Goal: Transaction & Acquisition: Purchase product/service

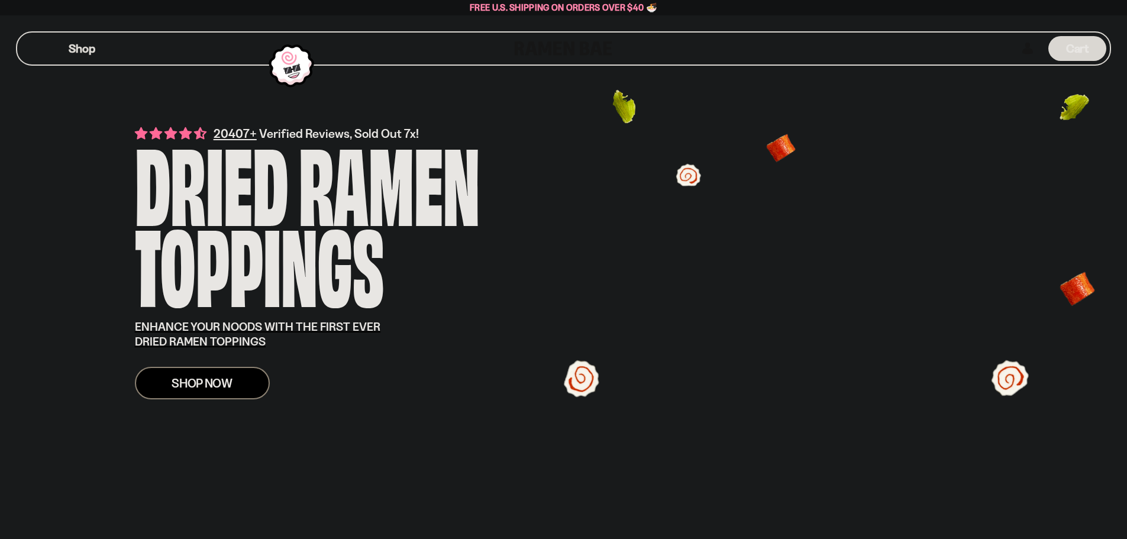
click at [243, 374] on link "Shop Now" at bounding box center [202, 383] width 135 height 33
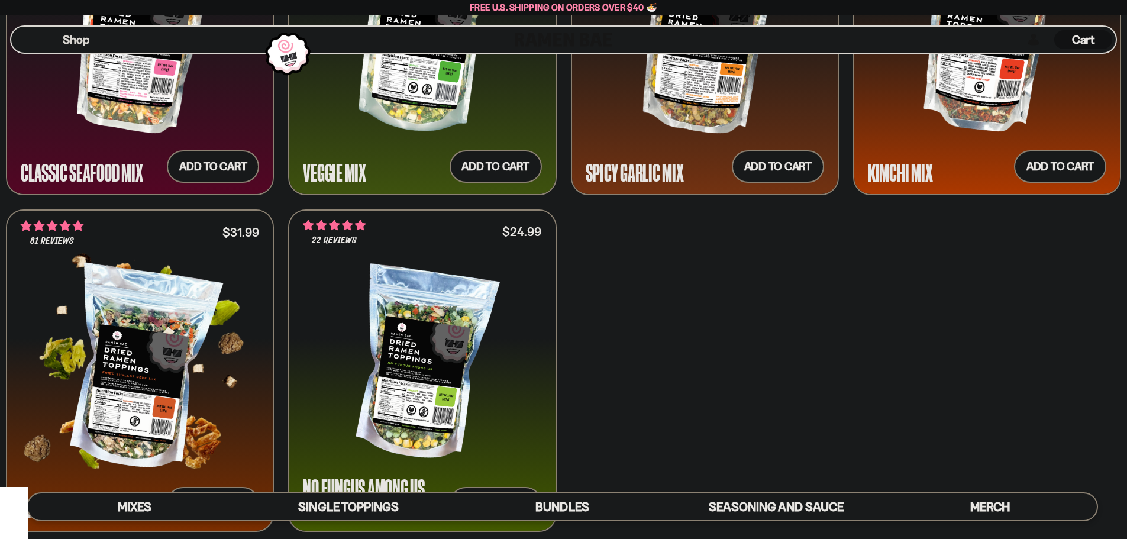
scroll to position [887, 0]
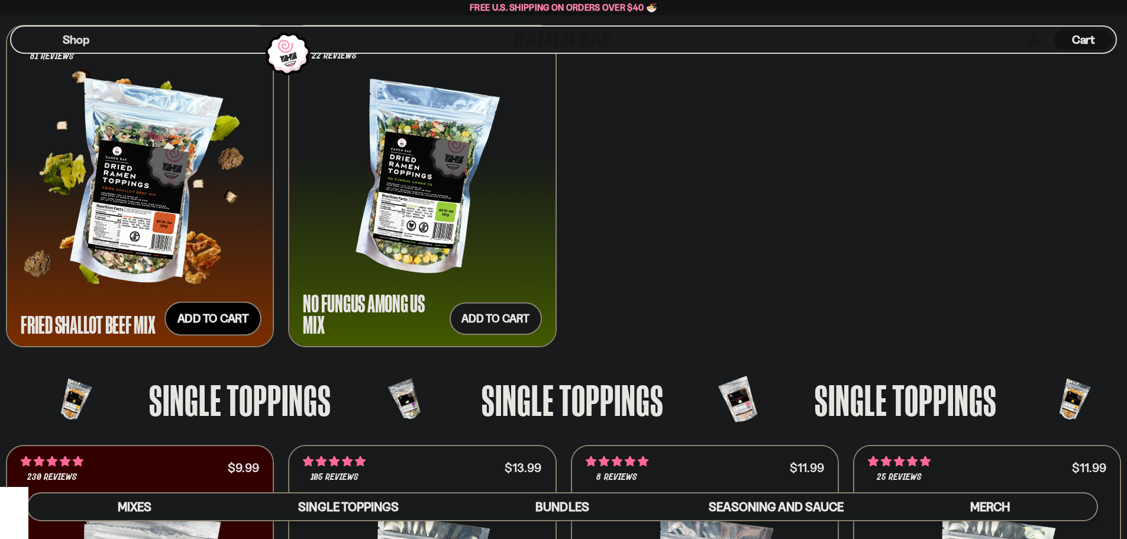
click at [212, 317] on button "Add to cart Add ― Regular price $31.99 Regular price Sale price $31.99 Unit pri…" at bounding box center [212, 319] width 97 height 34
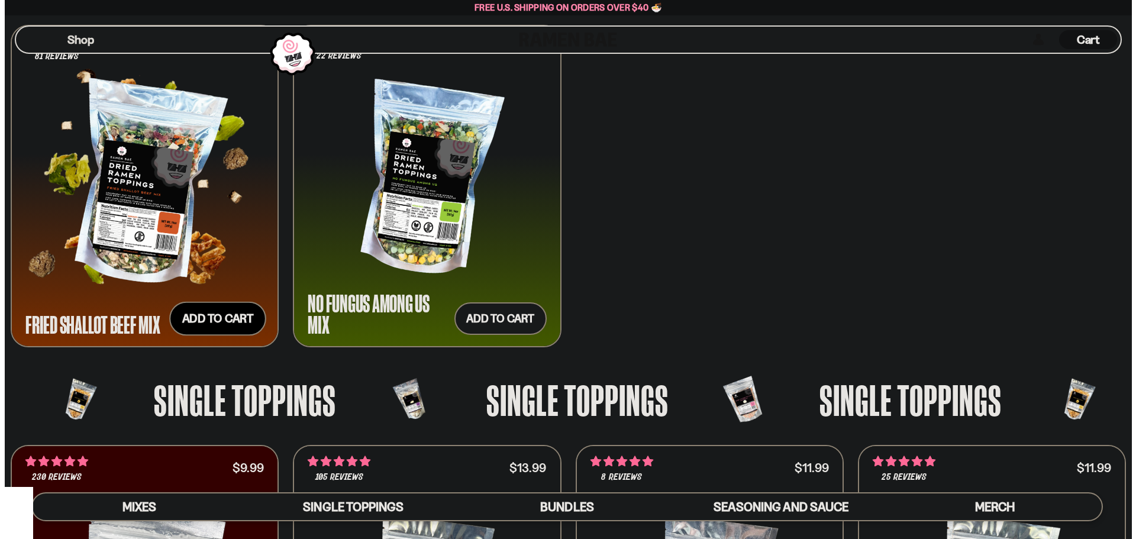
scroll to position [889, 0]
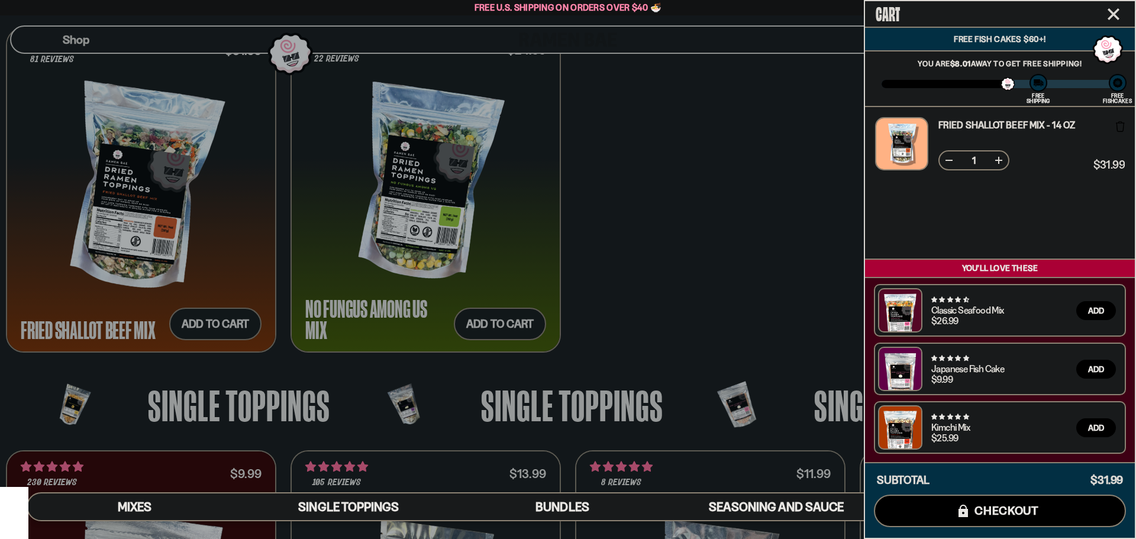
click at [1111, 17] on icon "Close cart" at bounding box center [1113, 14] width 11 height 11
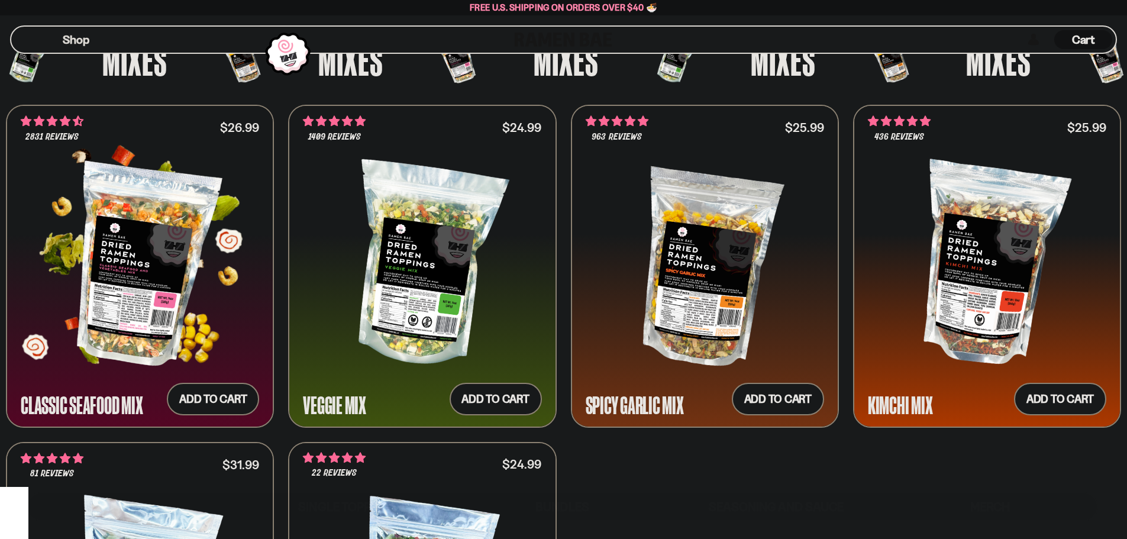
scroll to position [473, 0]
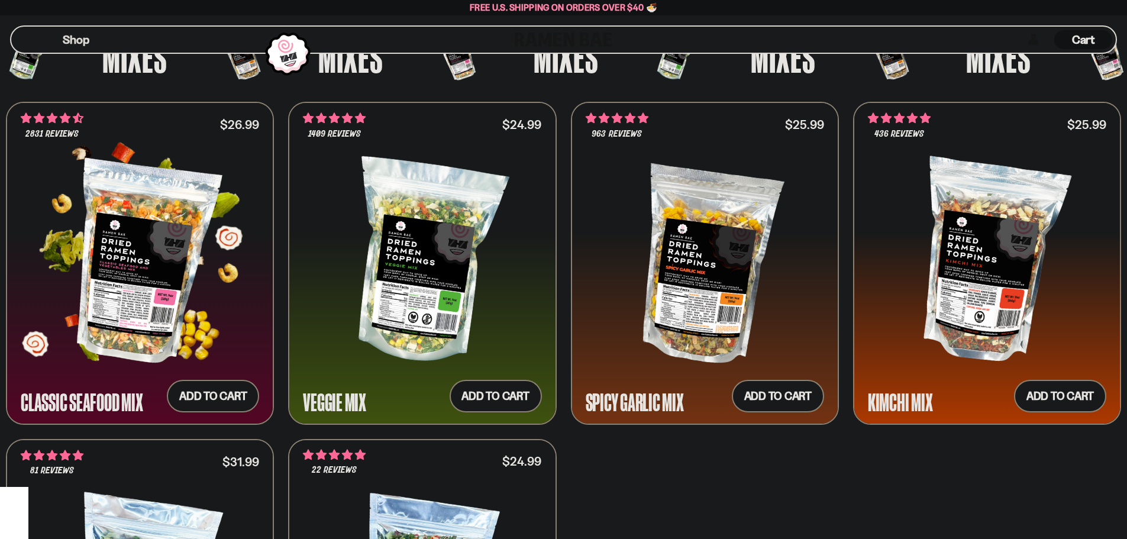
click at [176, 260] on div at bounding box center [140, 262] width 238 height 198
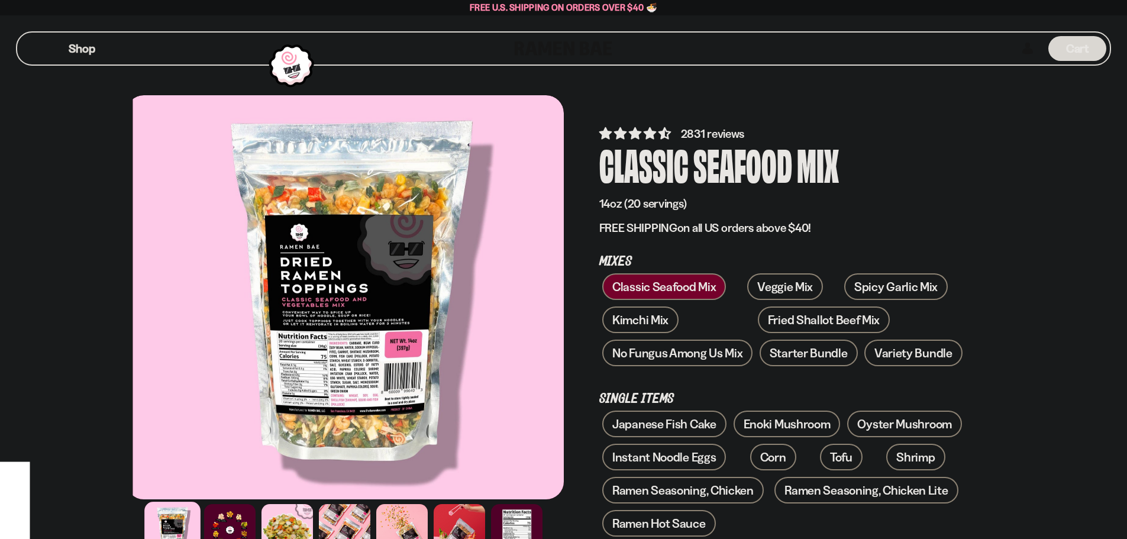
click at [379, 321] on div at bounding box center [352, 297] width 438 height 404
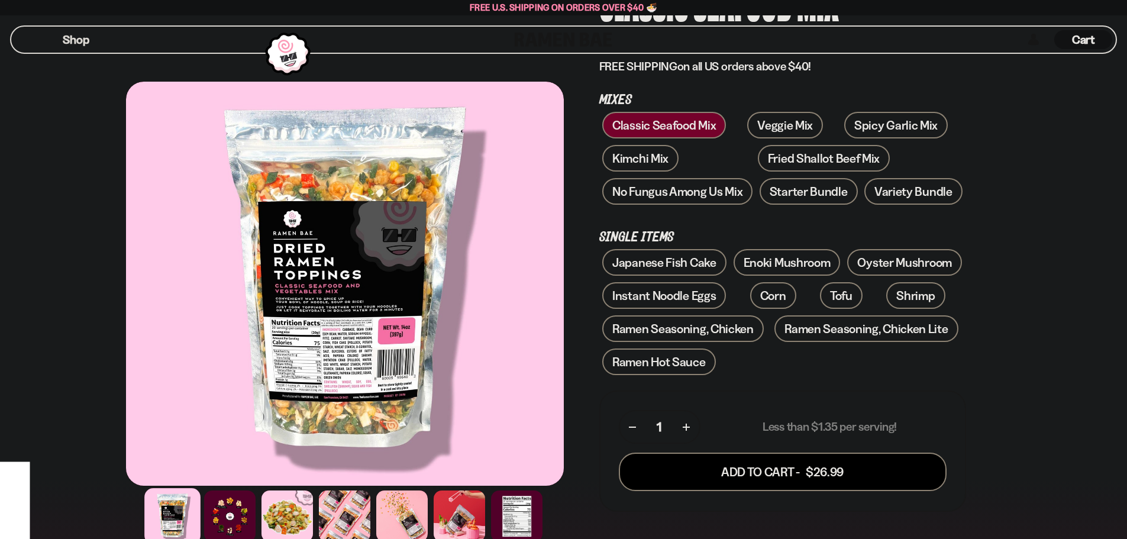
scroll to position [177, 0]
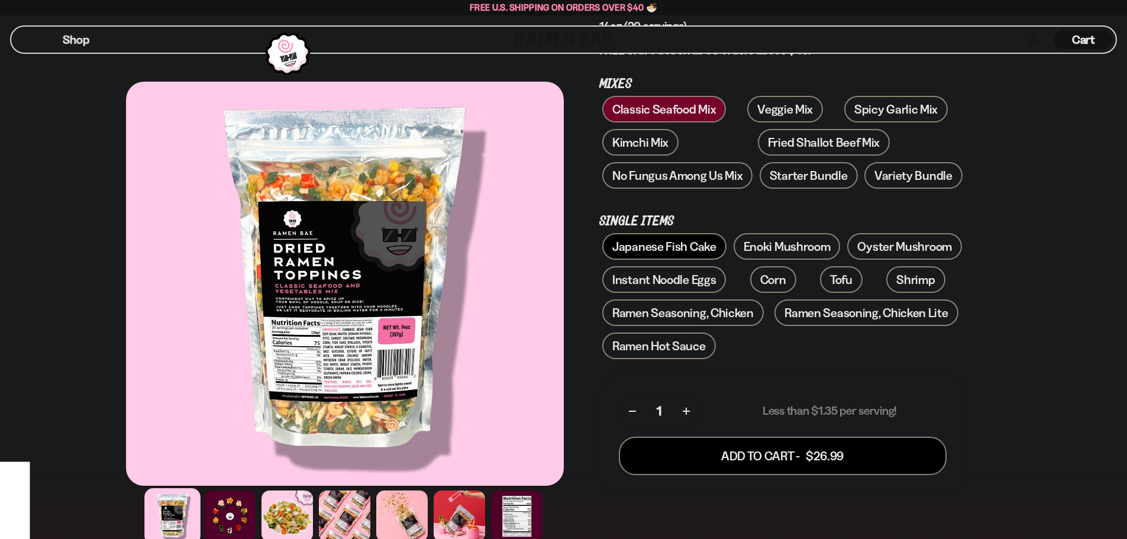
click at [681, 246] on link "Japanese Fish Cake" at bounding box center [664, 246] width 124 height 27
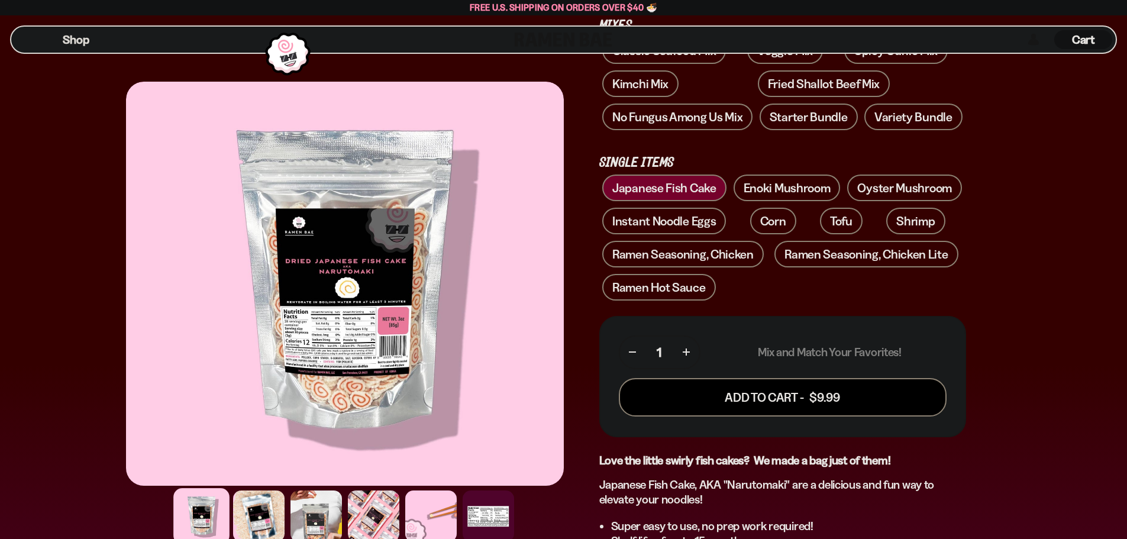
scroll to position [237, 0]
click at [774, 187] on link "Enoki Mushroom" at bounding box center [787, 189] width 107 height 27
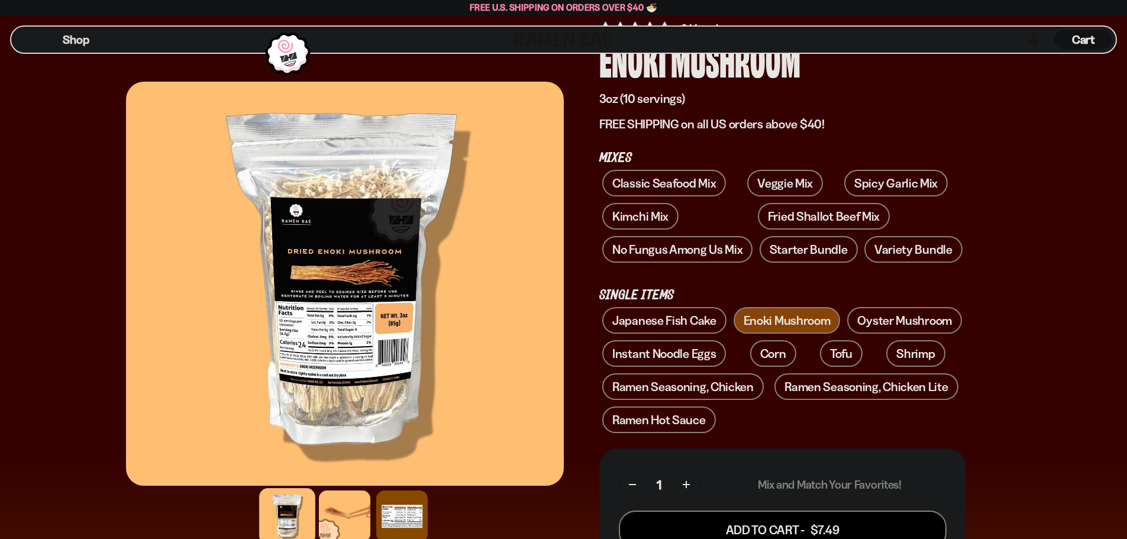
scroll to position [118, 0]
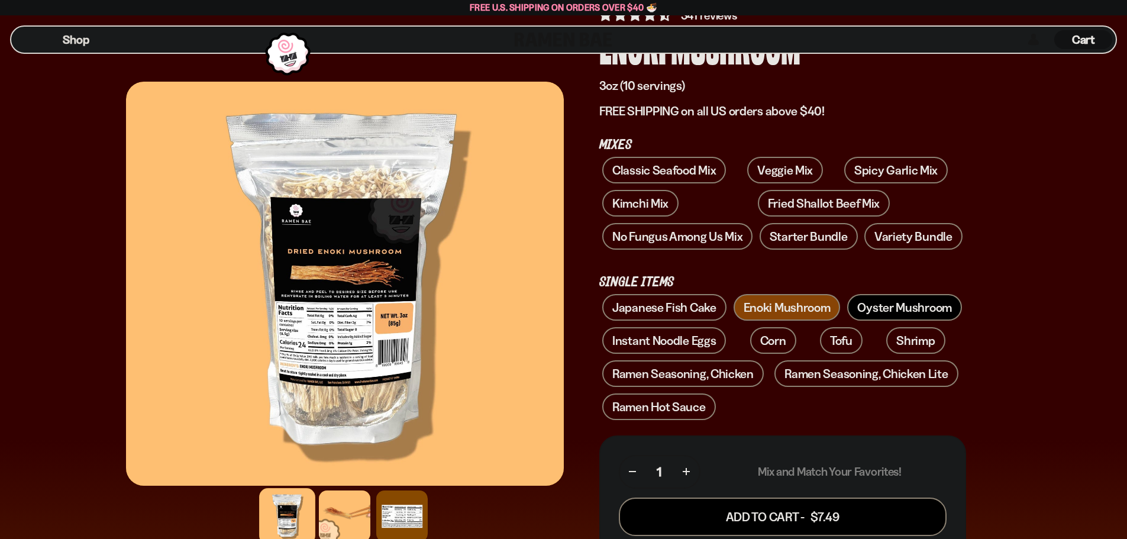
click at [878, 303] on link "Oyster Mushroom" at bounding box center [904, 307] width 115 height 27
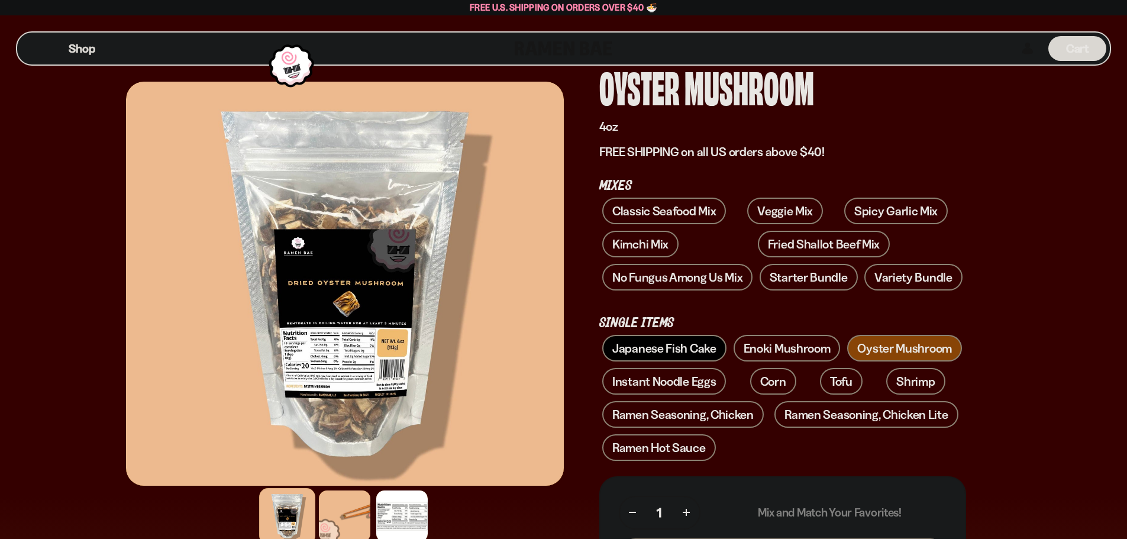
scroll to position [118, 0]
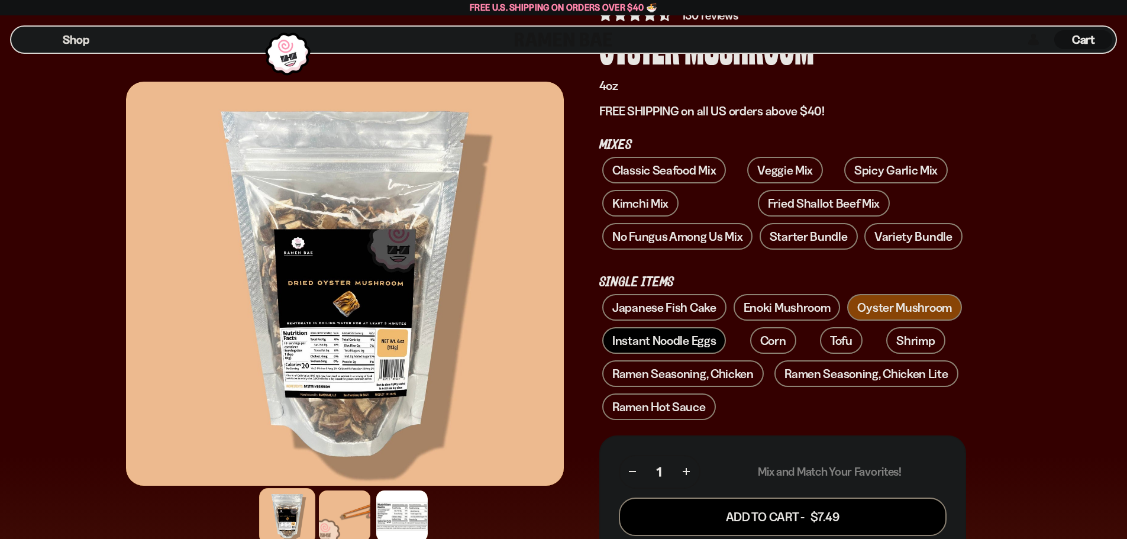
click at [685, 337] on link "Instant Noodle Eggs" at bounding box center [664, 340] width 124 height 27
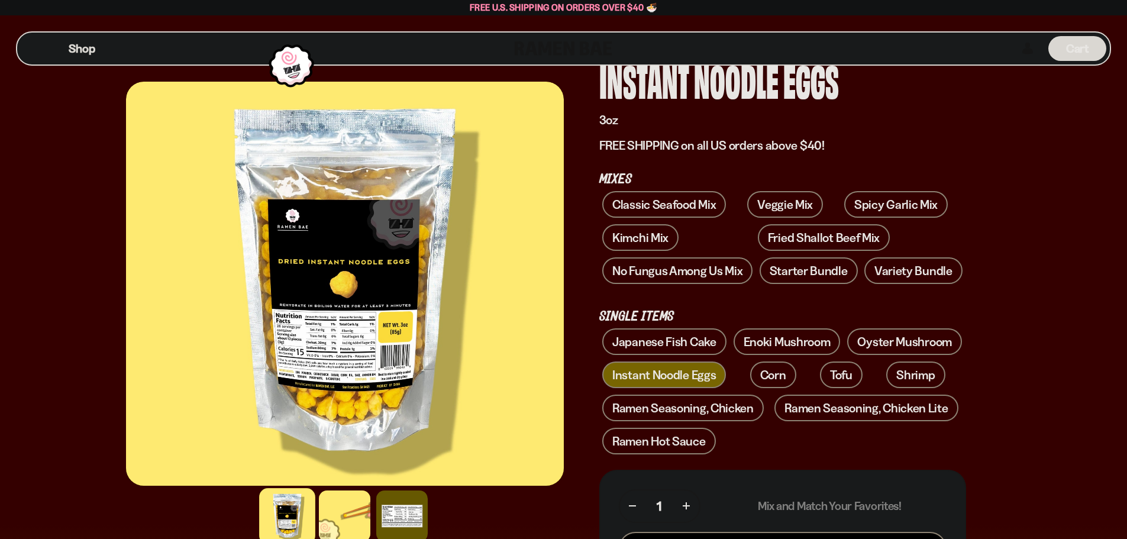
scroll to position [118, 0]
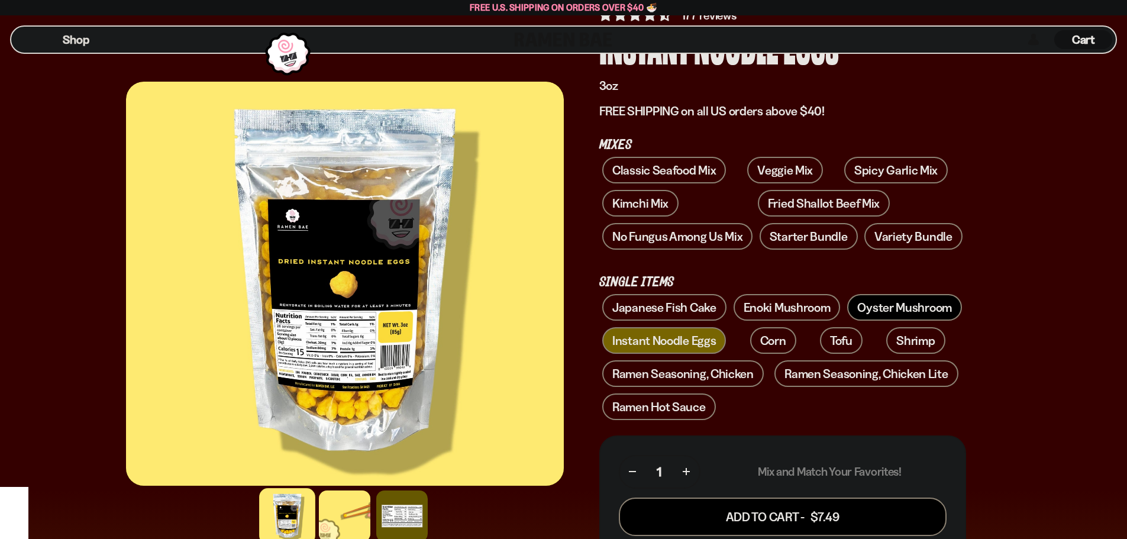
click at [886, 309] on link "Oyster Mushroom" at bounding box center [904, 307] width 115 height 27
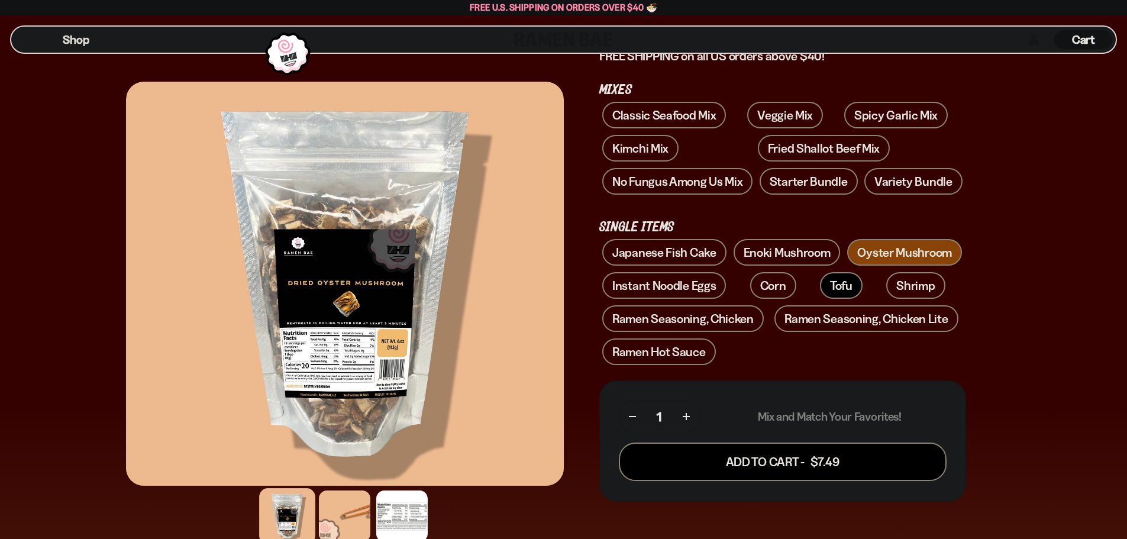
scroll to position [177, 0]
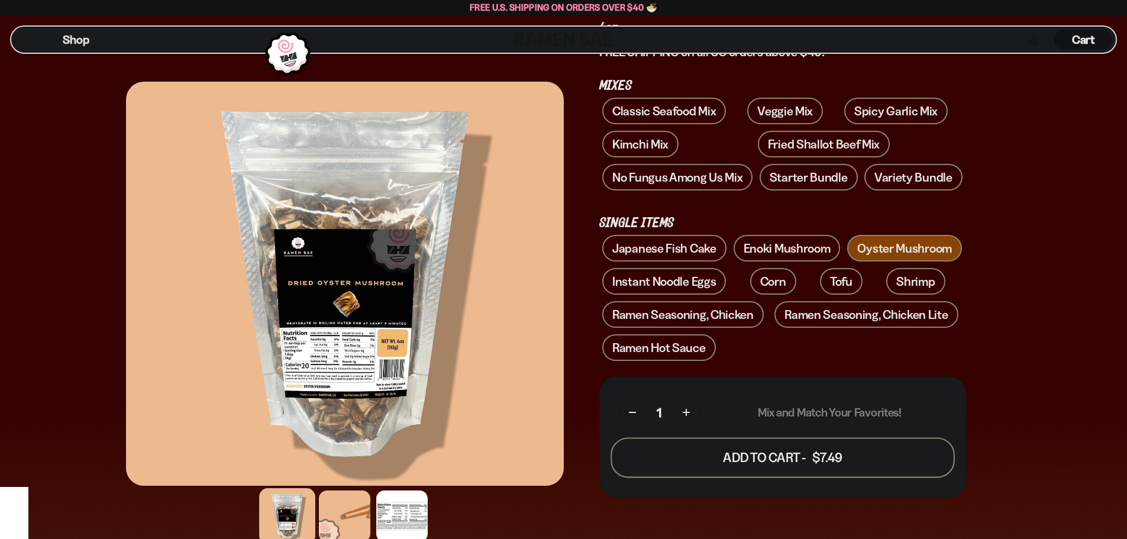
click at [834, 451] on button "Add To Cart - $7.49" at bounding box center [783, 457] width 344 height 40
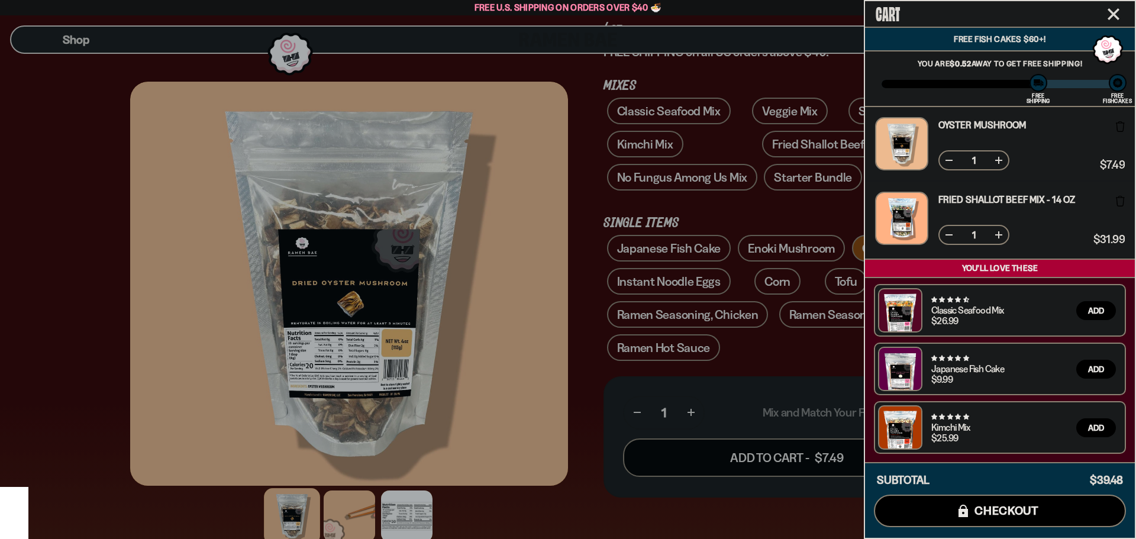
click at [798, 245] on div at bounding box center [568, 269] width 1136 height 539
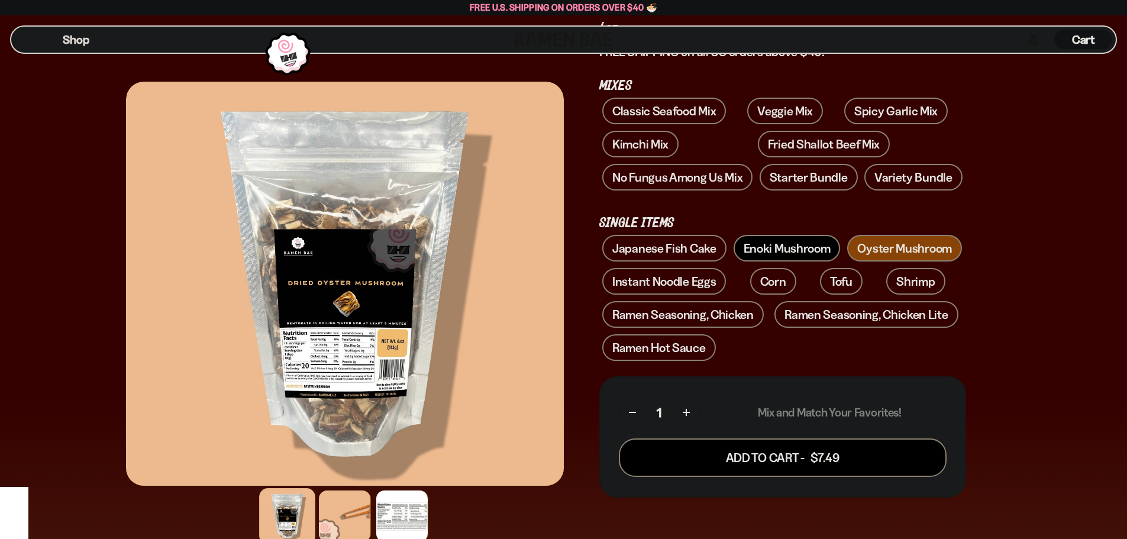
click at [790, 247] on link "Enoki Mushroom" at bounding box center [787, 248] width 107 height 27
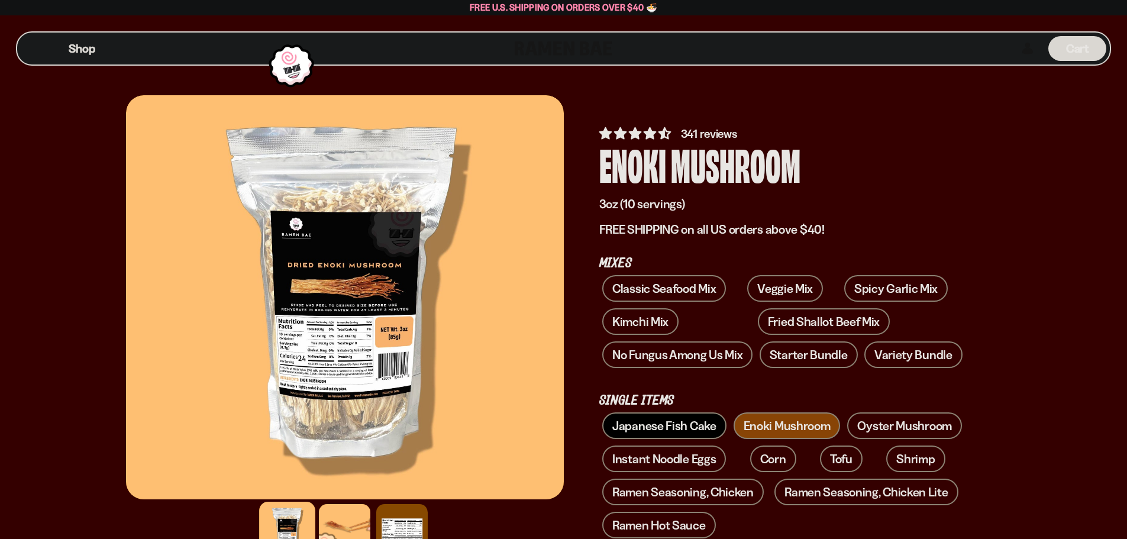
click at [695, 424] on link "Japanese Fish Cake" at bounding box center [664, 425] width 124 height 27
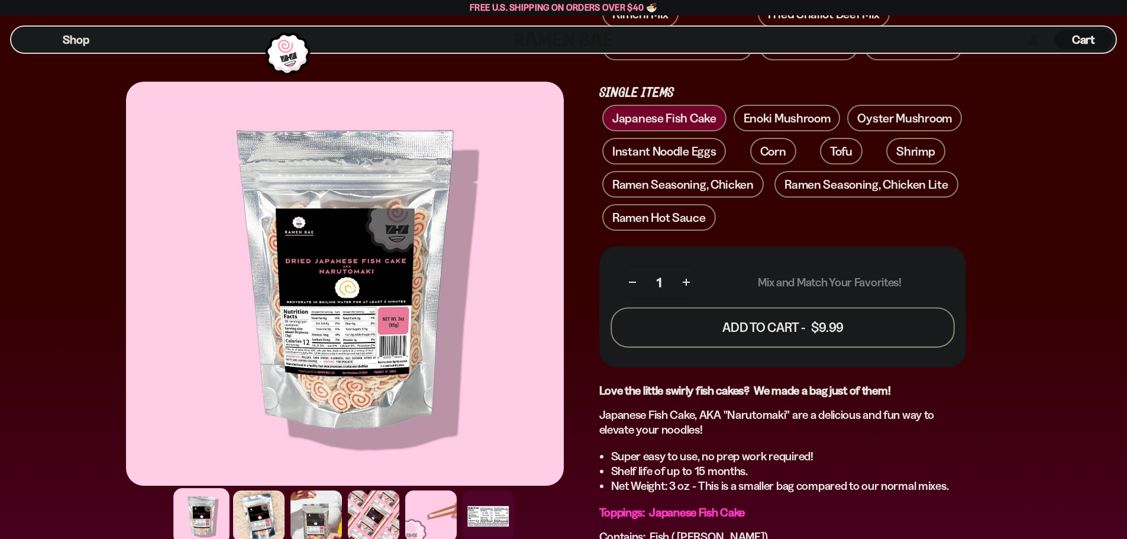
scroll to position [177, 0]
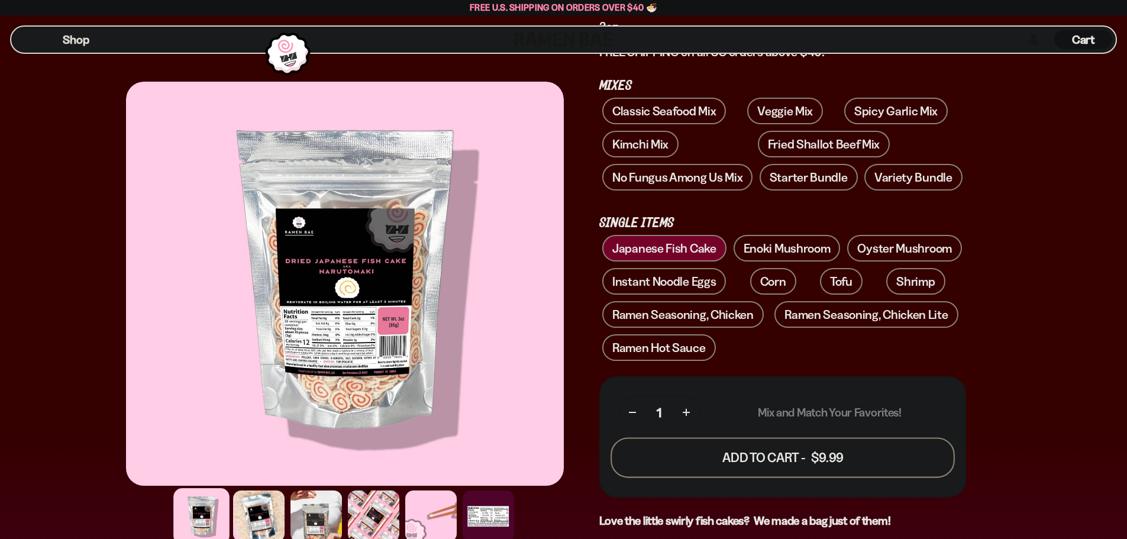
click at [790, 454] on button "Add To Cart - $9.99" at bounding box center [783, 457] width 344 height 40
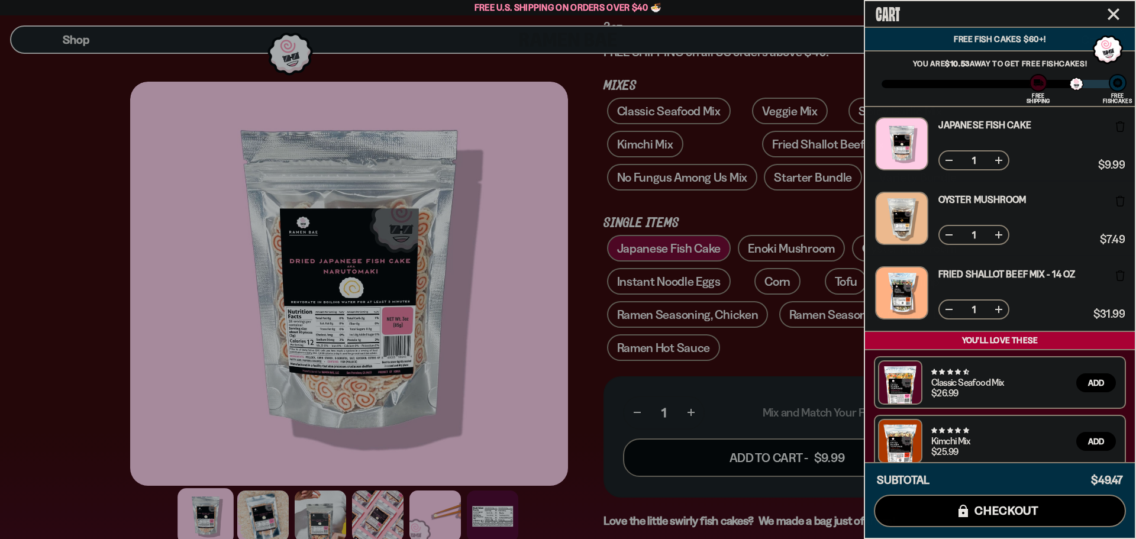
click at [796, 369] on div at bounding box center [568, 269] width 1136 height 539
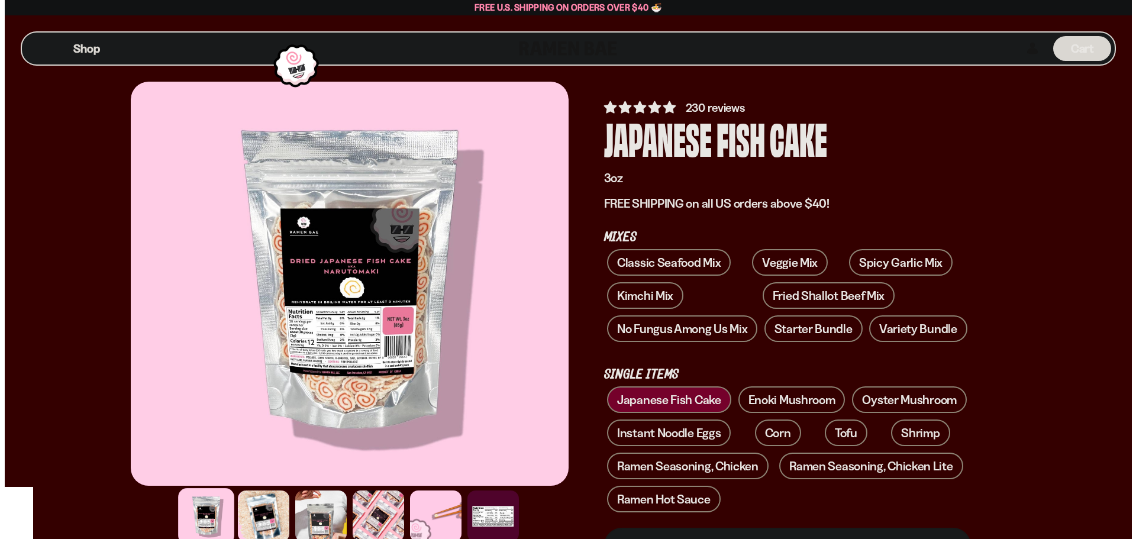
scroll to position [0, 0]
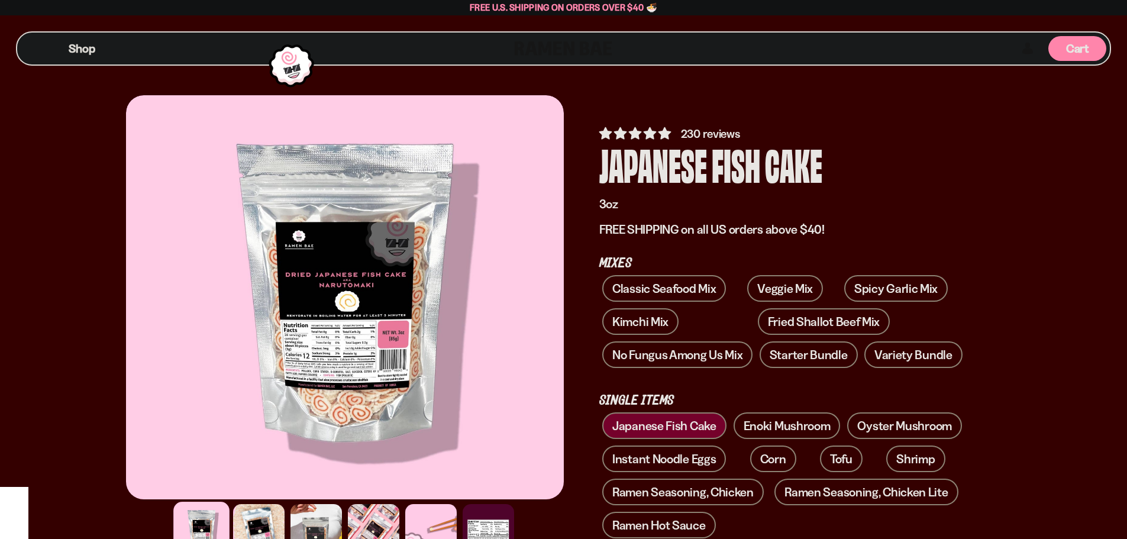
click at [1076, 49] on span "Cart" at bounding box center [1077, 48] width 23 height 14
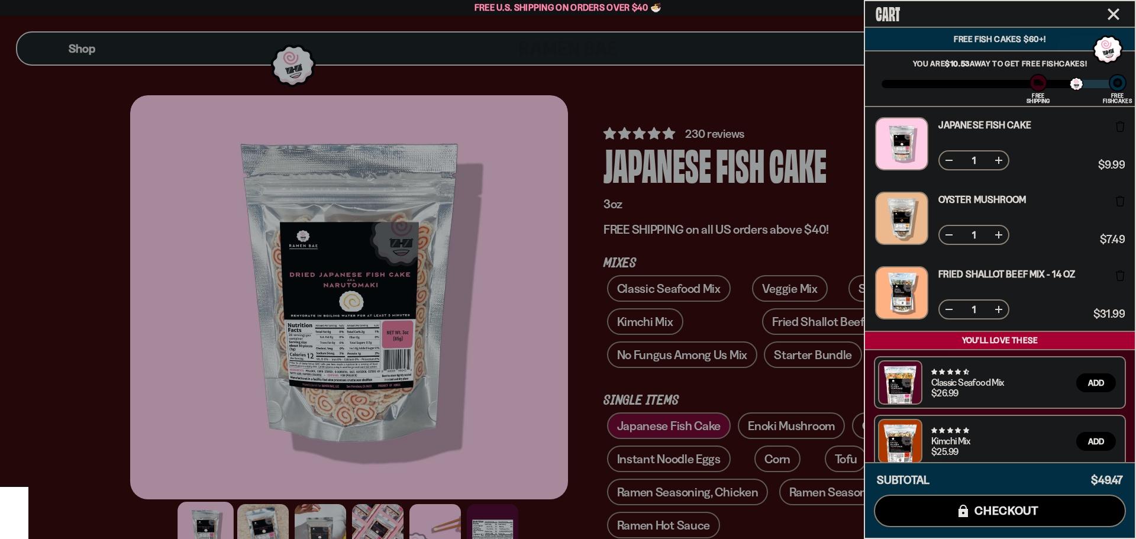
scroll to position [72, 0]
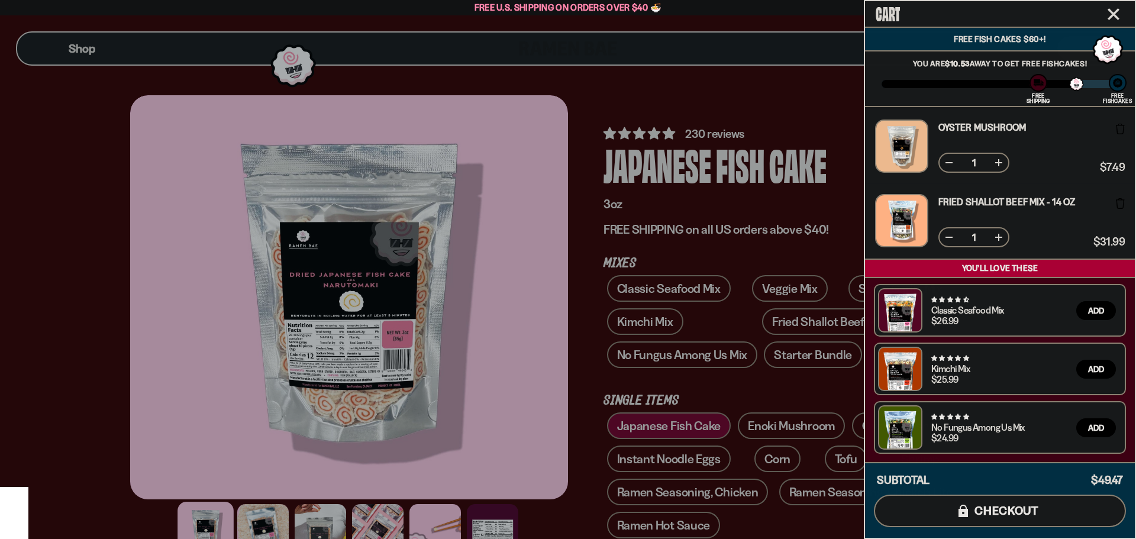
click at [1013, 506] on span "checkout" at bounding box center [1006, 510] width 64 height 13
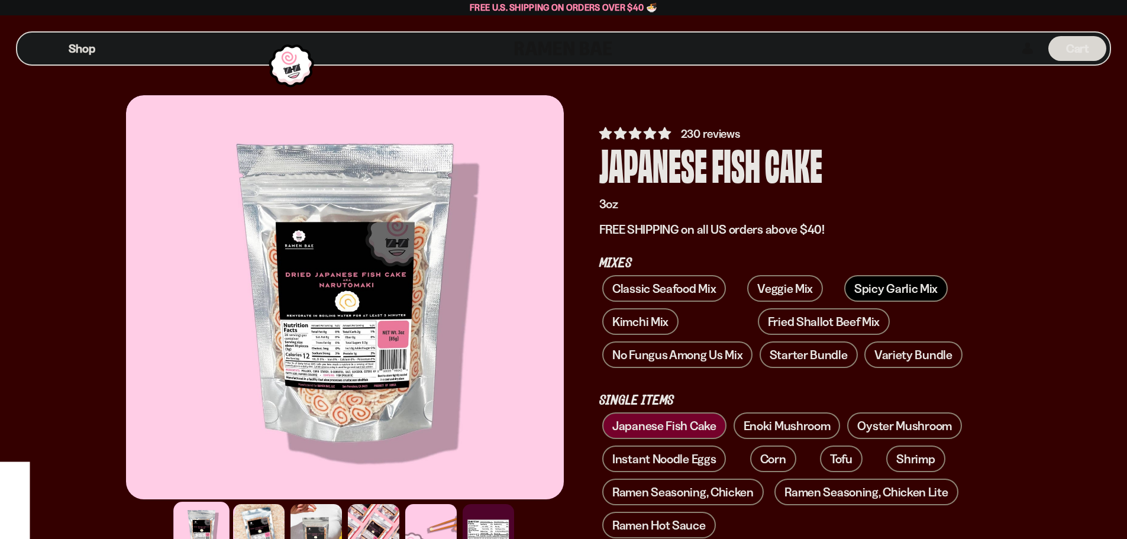
click at [849, 288] on link "Spicy Garlic Mix" at bounding box center [896, 288] width 104 height 27
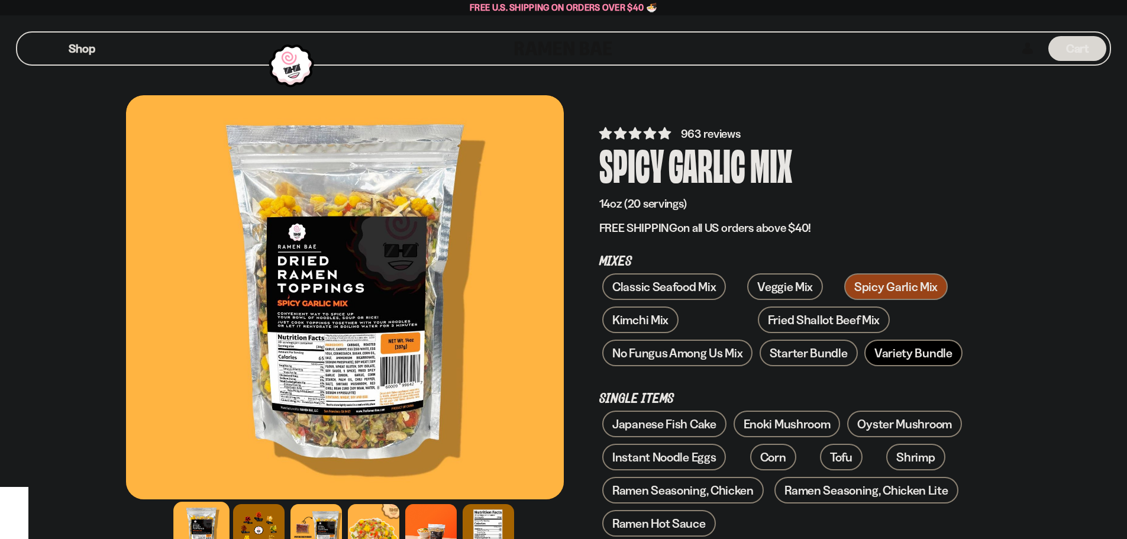
click at [906, 351] on link "Variety Bundle" at bounding box center [913, 353] width 98 height 27
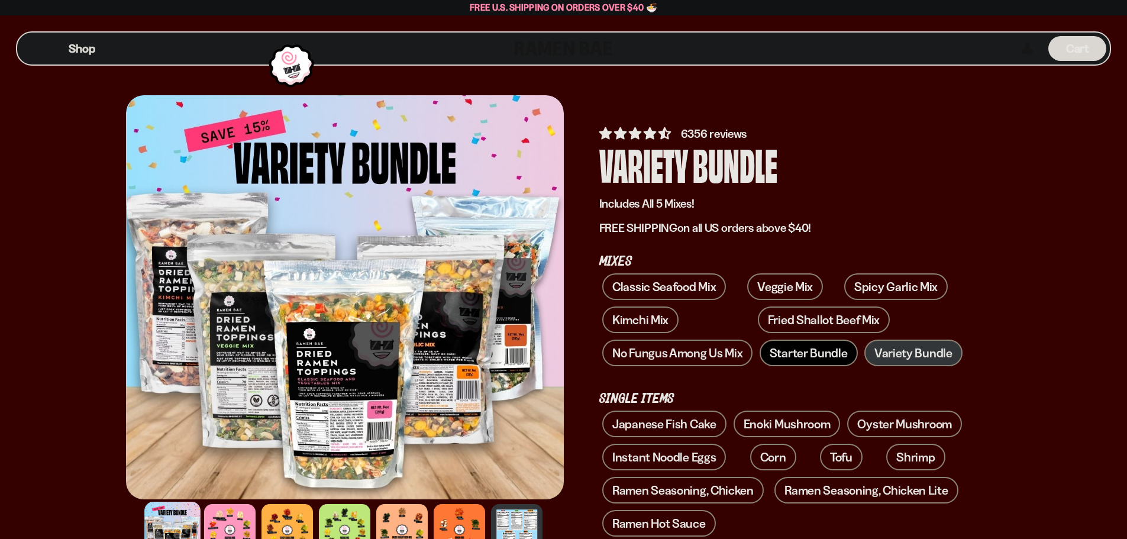
click at [802, 351] on link "Starter Bundle" at bounding box center [809, 353] width 98 height 27
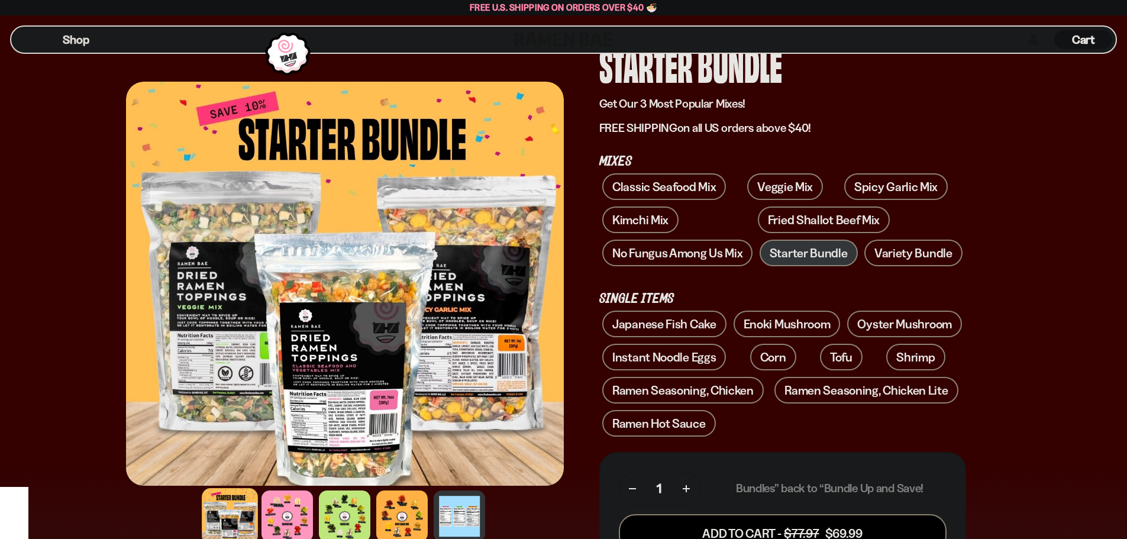
scroll to position [118, 0]
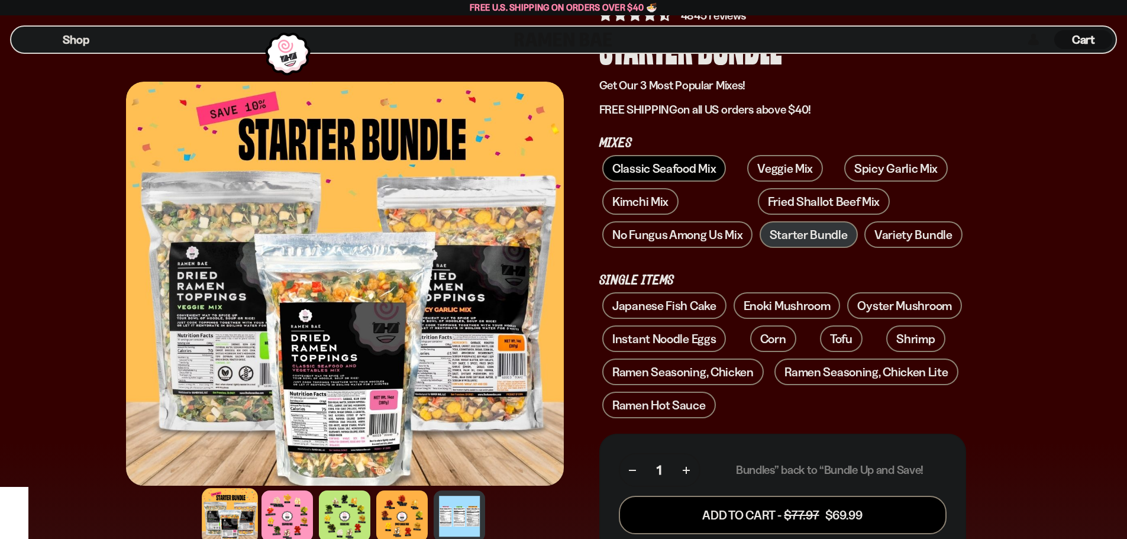
click at [677, 169] on link "Classic Seafood Mix" at bounding box center [664, 168] width 124 height 27
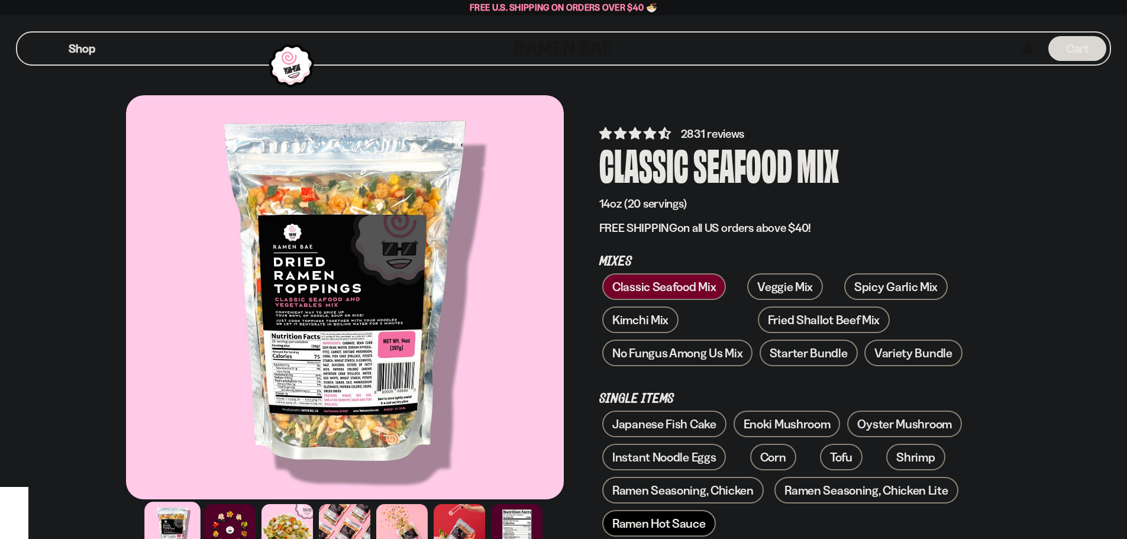
click at [673, 528] on link "Ramen Hot Sauce" at bounding box center [659, 523] width 114 height 27
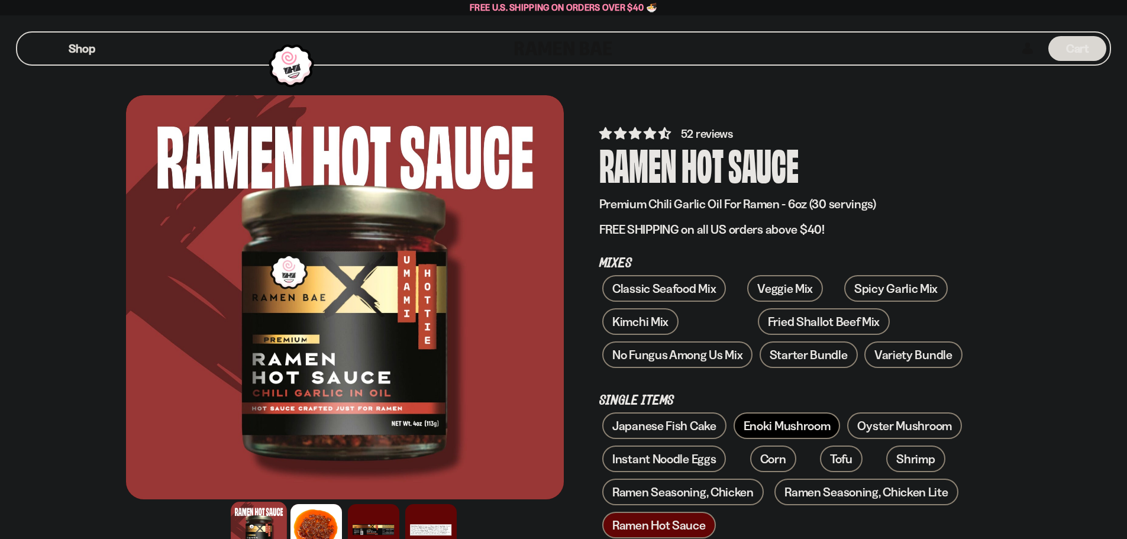
click at [777, 426] on link "Enoki Mushroom" at bounding box center [787, 425] width 107 height 27
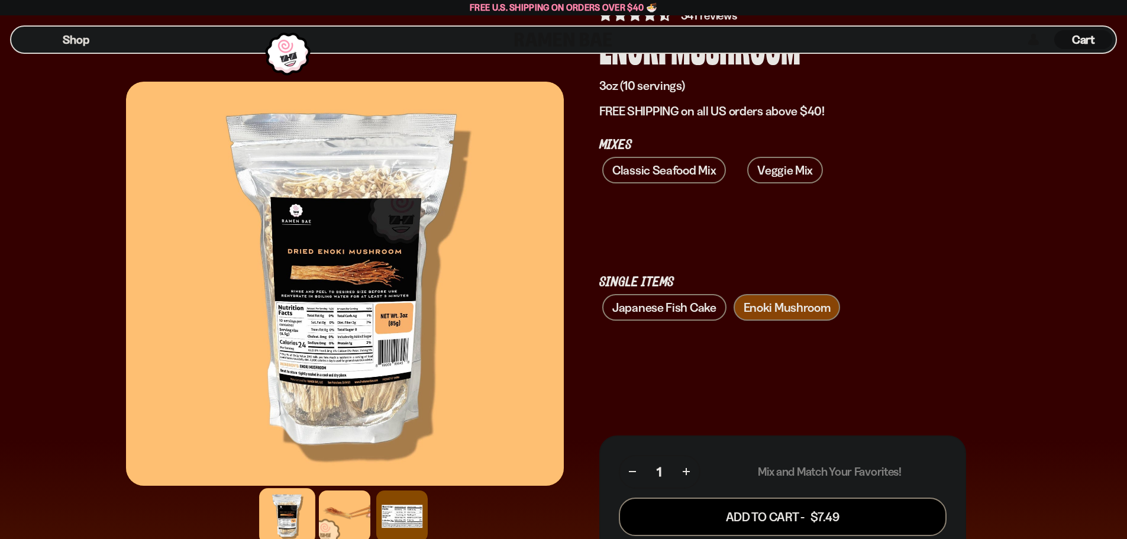
scroll to position [118, 0]
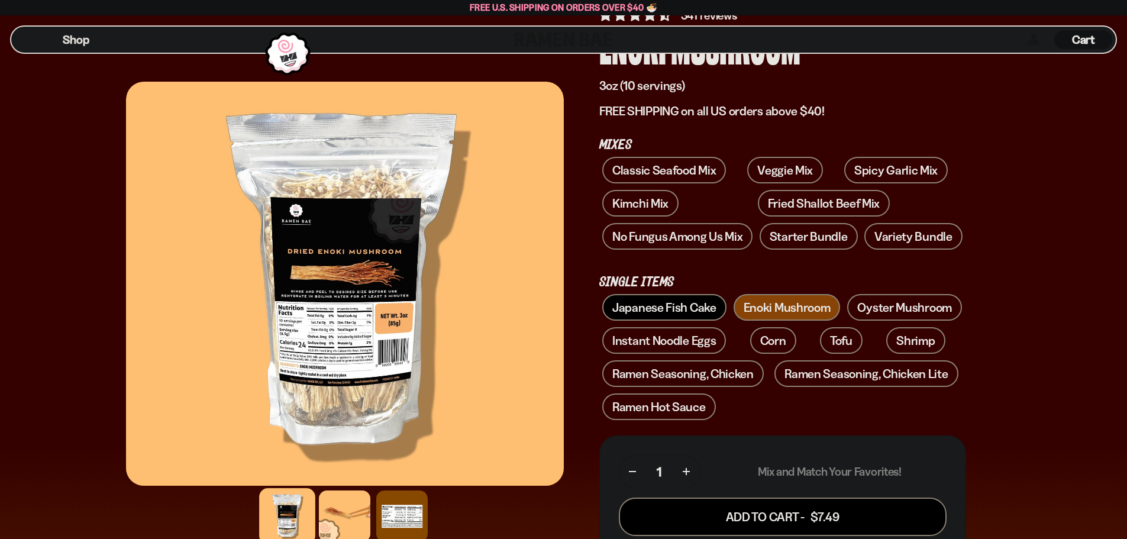
click at [677, 310] on link "Japanese Fish Cake" at bounding box center [664, 307] width 124 height 27
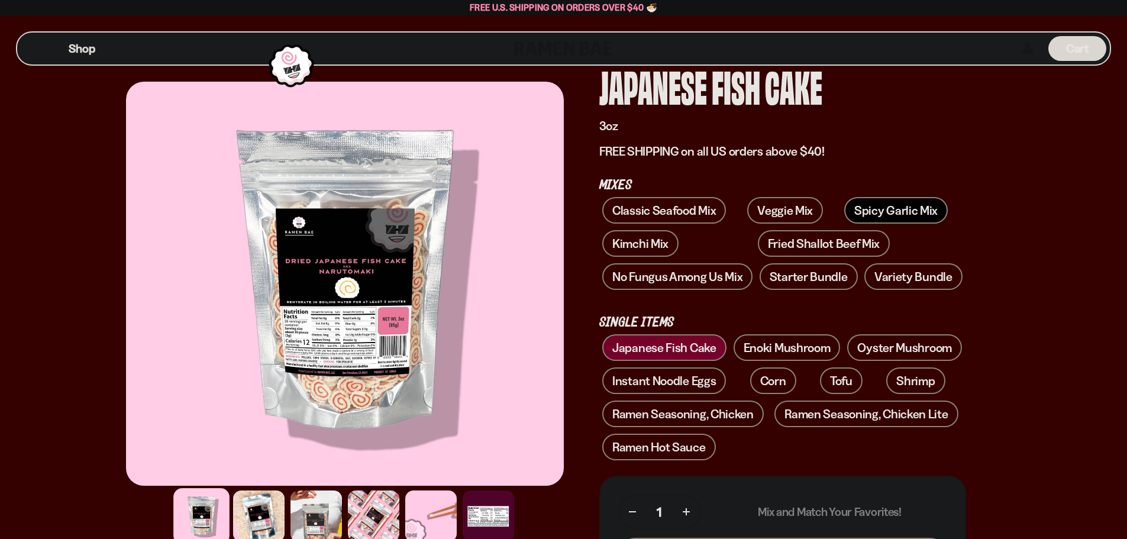
scroll to position [59, 0]
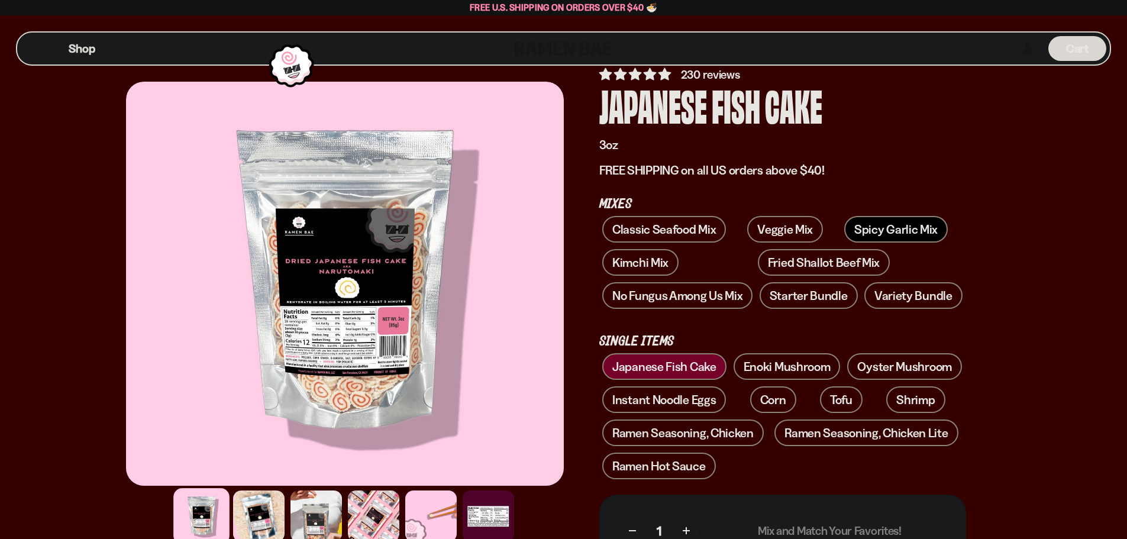
click at [870, 228] on link "Spicy Garlic Mix" at bounding box center [896, 229] width 104 height 27
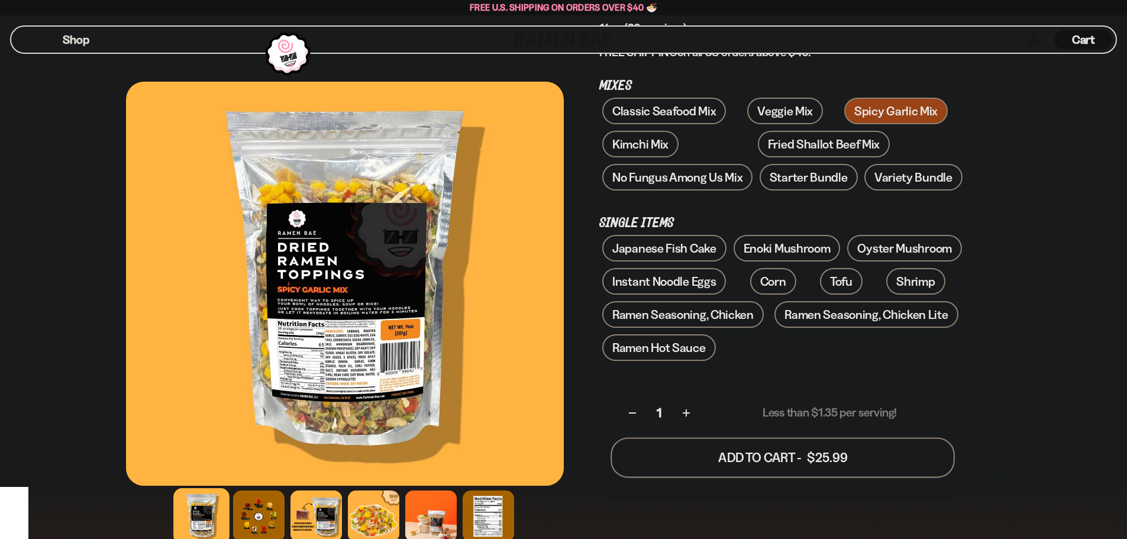
scroll to position [177, 0]
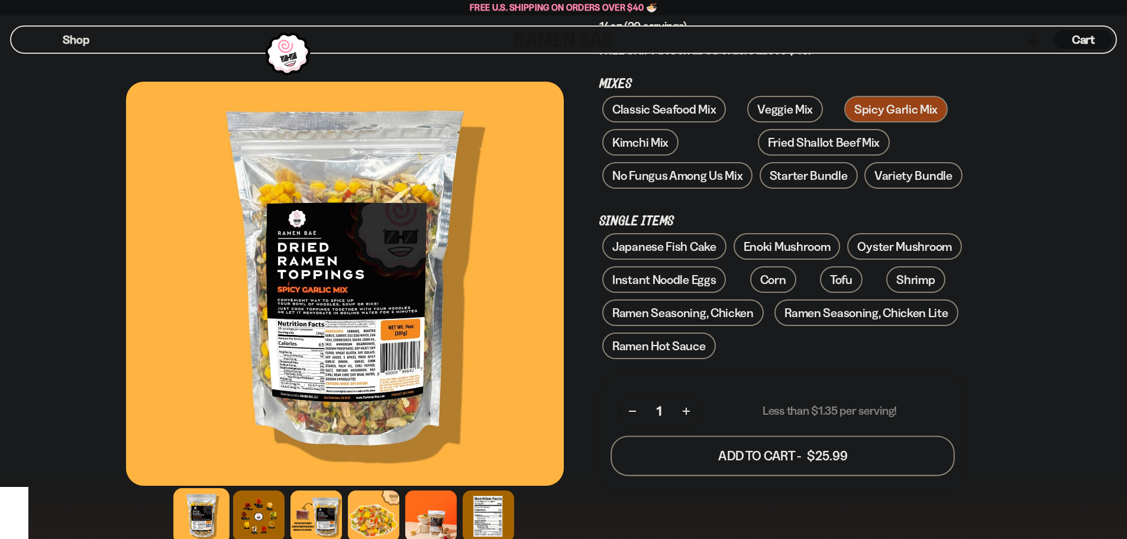
click at [822, 461] on button "Add To Cart - $25.99" at bounding box center [783, 456] width 344 height 40
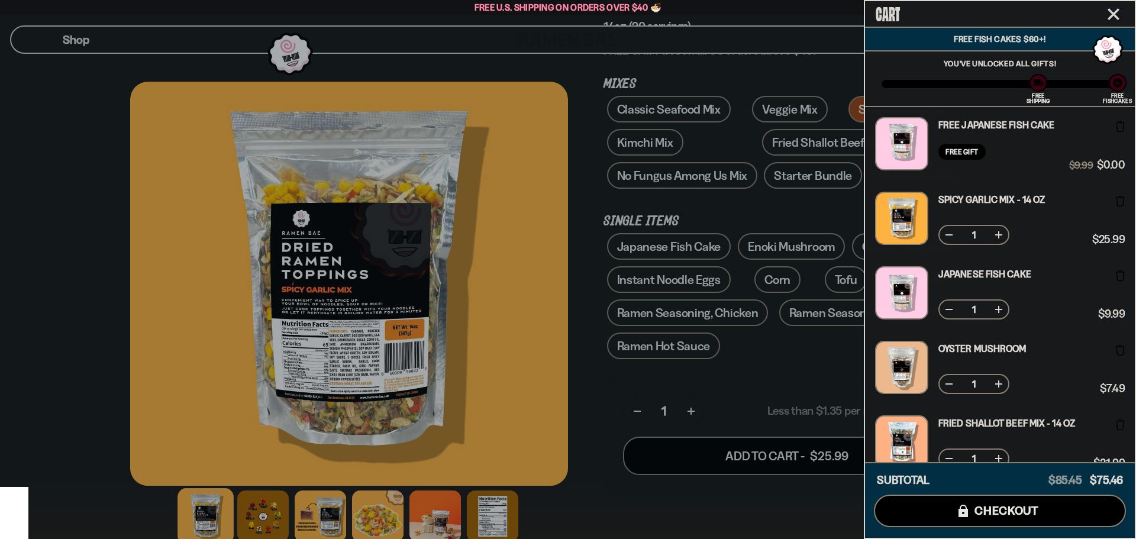
click at [1115, 16] on icon "Close cart" at bounding box center [1113, 14] width 11 height 11
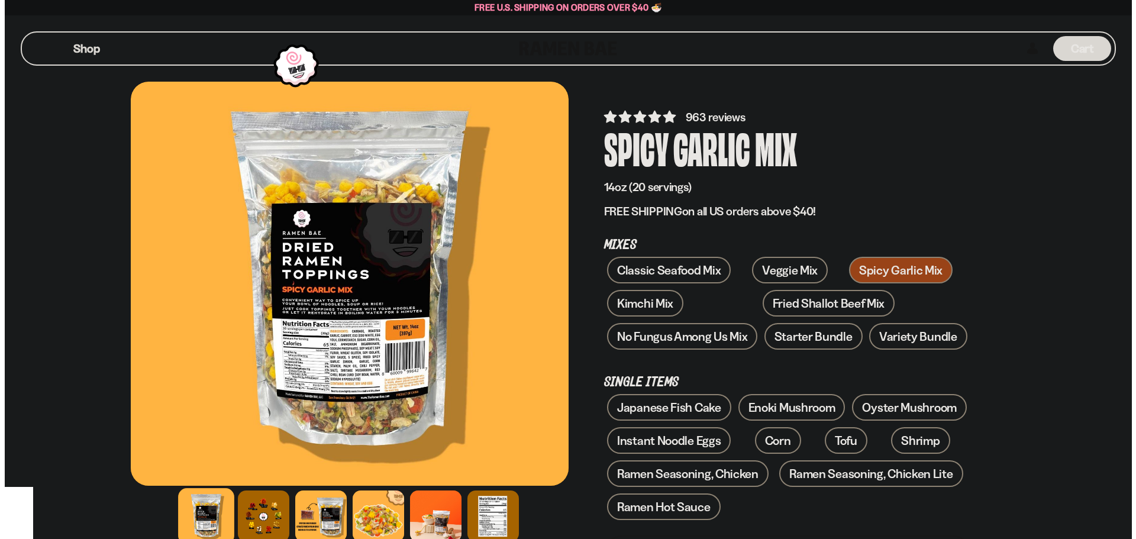
scroll to position [0, 0]
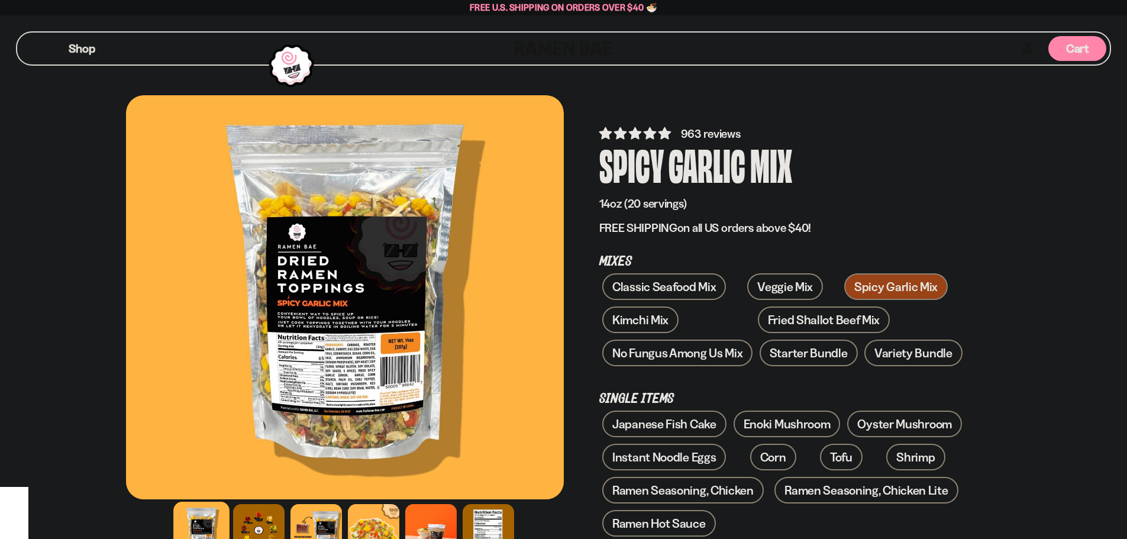
click at [1063, 49] on div "Cart D0381C2F-513E-4F90-8A41-6F0A75DCBAAA" at bounding box center [1077, 48] width 58 height 25
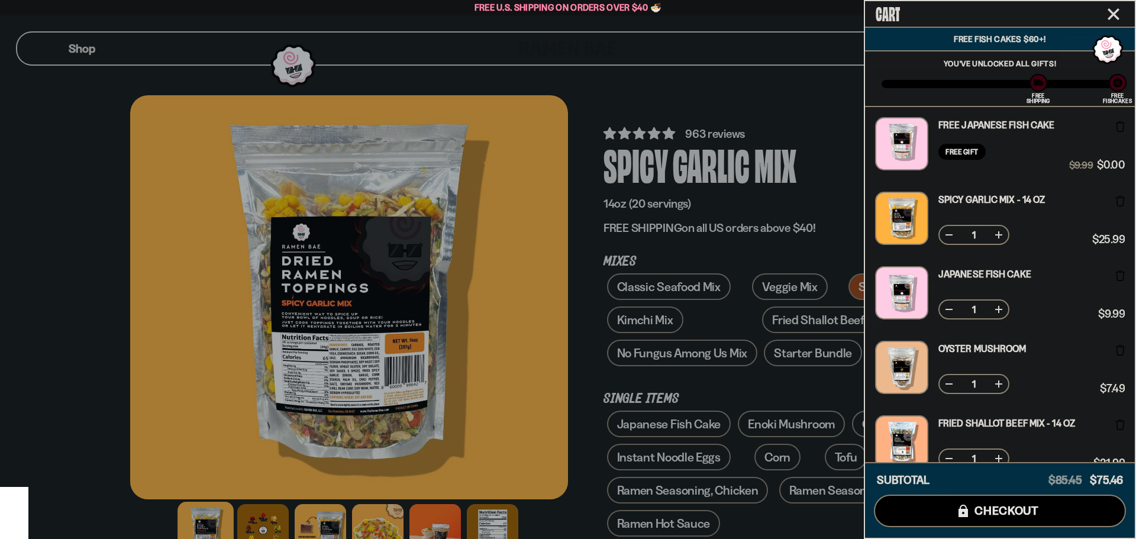
click at [950, 309] on button at bounding box center [949, 310] width 12 height 12
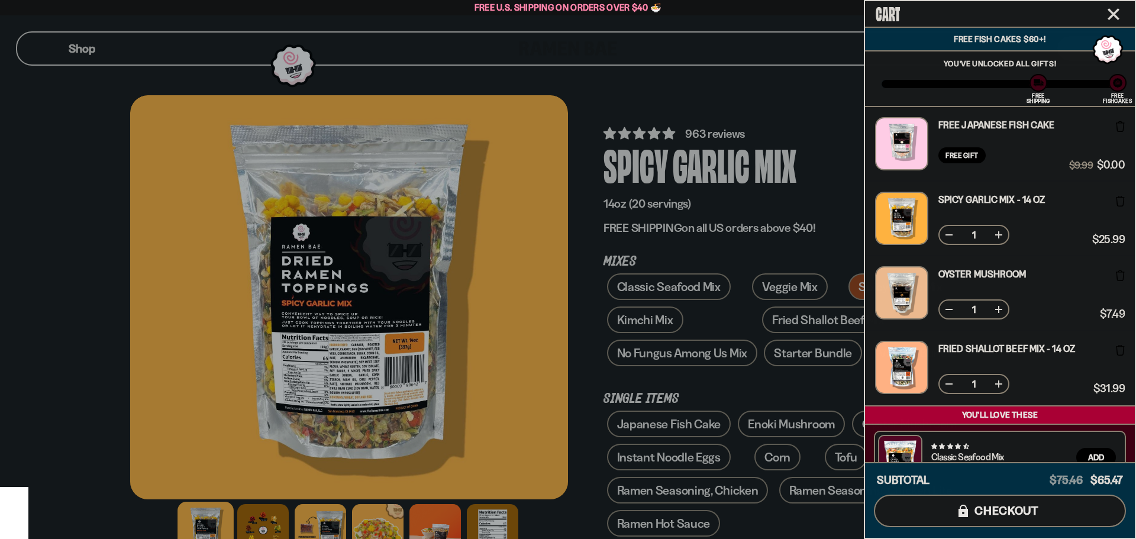
click at [1050, 503] on button "icons8-lock checkout" at bounding box center [1000, 511] width 252 height 33
